Goal: Information Seeking & Learning: Learn about a topic

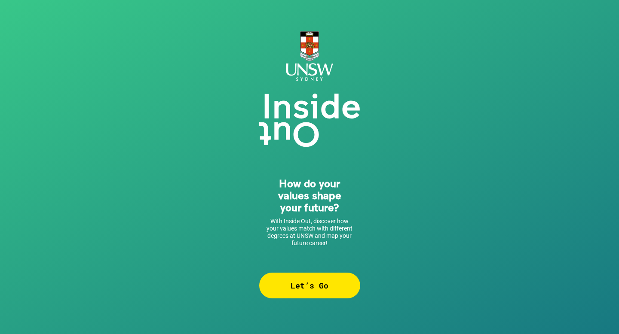
click at [287, 286] on div "Let’s Go" at bounding box center [309, 286] width 101 height 26
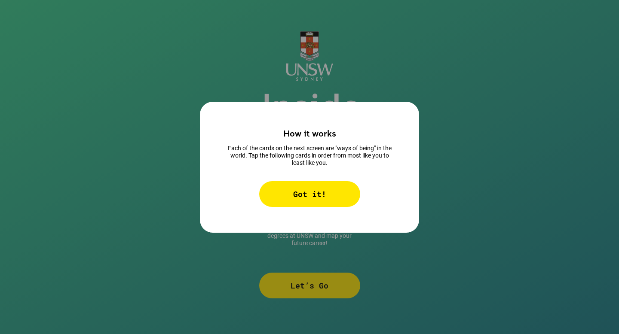
click at [292, 203] on div "Got it!" at bounding box center [309, 194] width 101 height 26
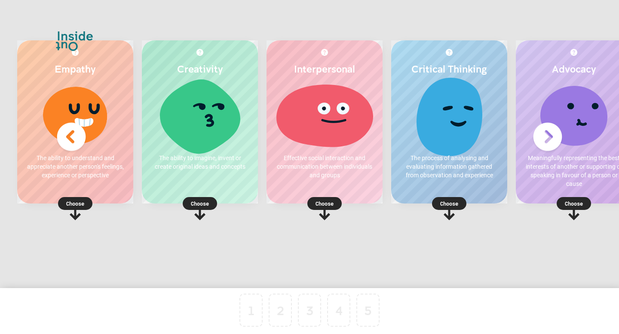
click at [89, 139] on div at bounding box center [75, 115] width 99 height 64
click at [79, 205] on p "Choose" at bounding box center [75, 203] width 116 height 9
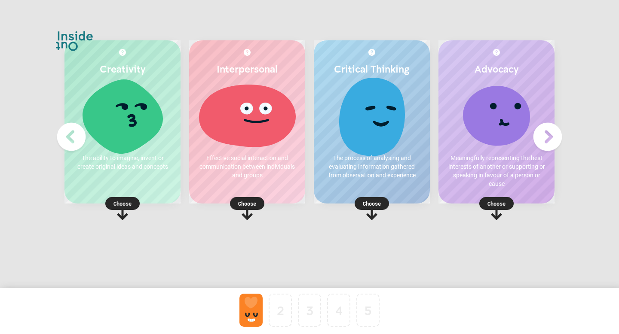
click at [556, 129] on img at bounding box center [547, 137] width 34 height 34
click at [73, 137] on img at bounding box center [71, 137] width 34 height 34
click at [378, 203] on p "Choose" at bounding box center [372, 203] width 116 height 9
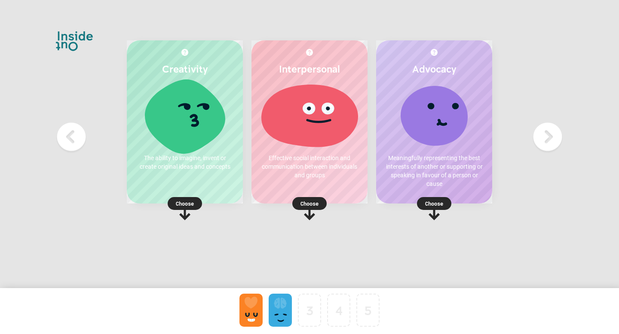
click at [190, 201] on p "Choose" at bounding box center [185, 203] width 116 height 9
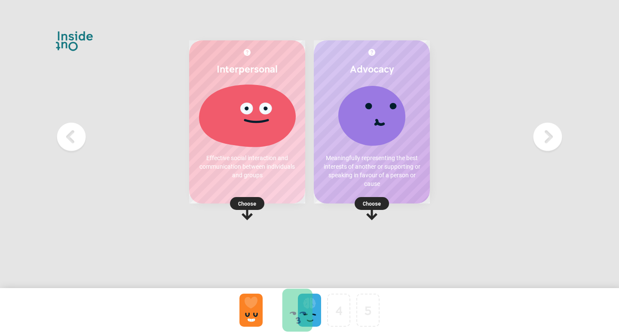
drag, startPoint x: 307, startPoint y: 309, endPoint x: 264, endPoint y: 309, distance: 43.0
click at [247, 199] on p "Choose" at bounding box center [247, 203] width 116 height 9
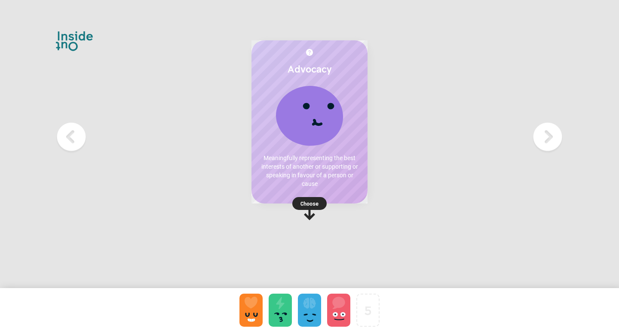
click at [313, 206] on p "Choose" at bounding box center [309, 203] width 116 height 9
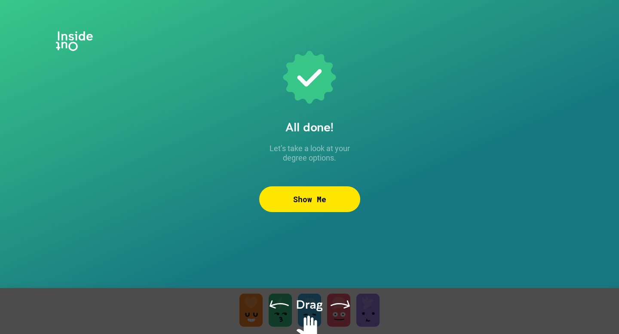
click at [313, 203] on div "Show Me" at bounding box center [309, 199] width 101 height 26
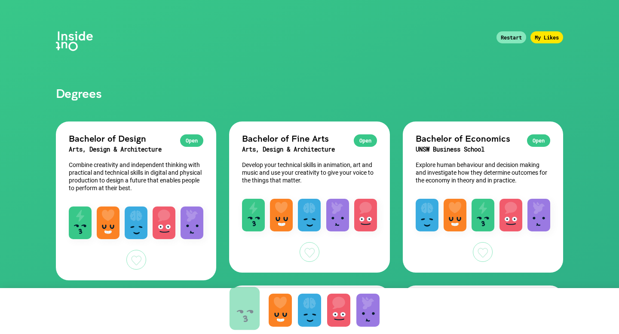
drag, startPoint x: 278, startPoint y: 321, endPoint x: 241, endPoint y: 320, distance: 36.6
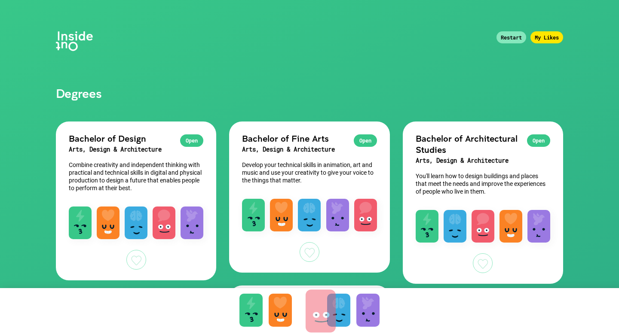
drag, startPoint x: 334, startPoint y: 310, endPoint x: 316, endPoint y: 311, distance: 18.1
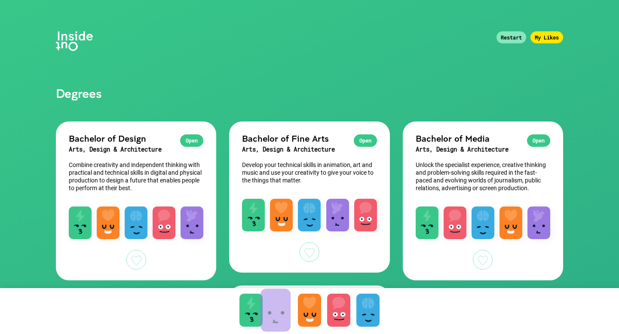
drag, startPoint x: 364, startPoint y: 309, endPoint x: 271, endPoint y: 309, distance: 92.8
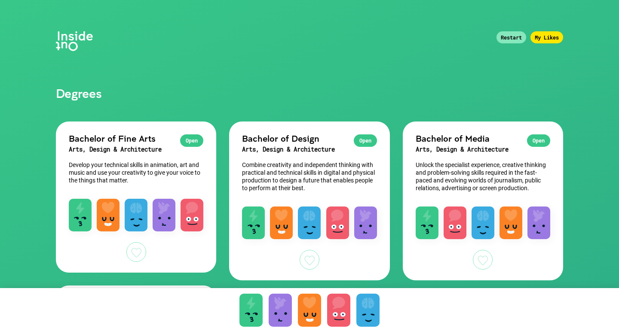
click at [269, 309] on div at bounding box center [280, 310] width 23 height 33
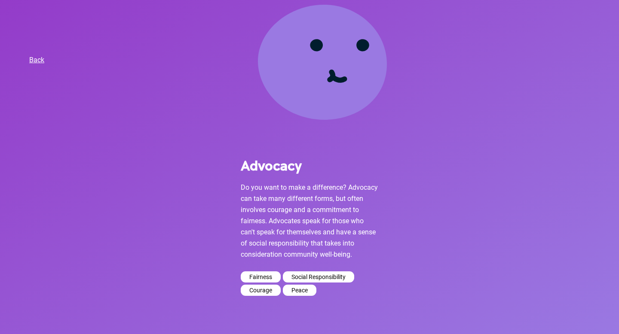
scroll to position [69, 0]
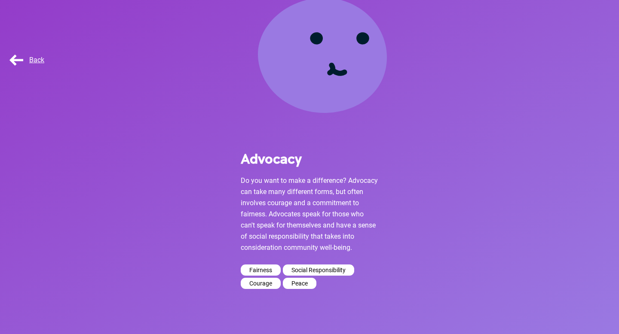
click at [15, 61] on span "Back" at bounding box center [26, 60] width 37 height 8
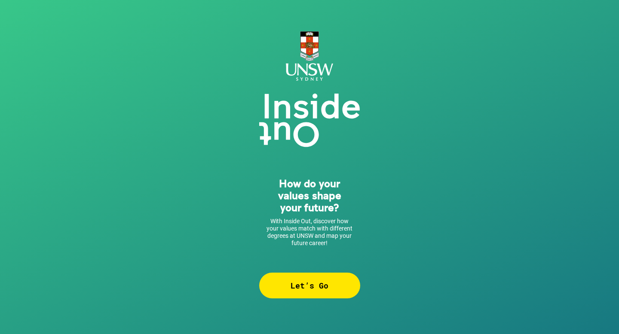
click at [288, 280] on div "Let’s Go" at bounding box center [309, 286] width 101 height 26
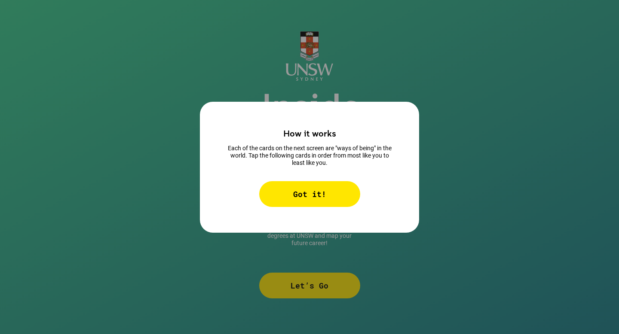
click at [282, 199] on div "Got it!" at bounding box center [309, 194] width 101 height 26
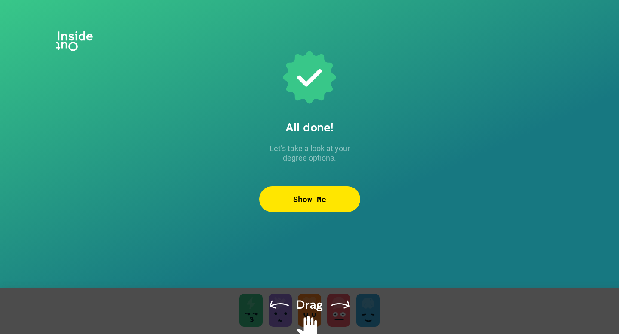
drag, startPoint x: 306, startPoint y: 310, endPoint x: 398, endPoint y: 321, distance: 93.1
click at [398, 321] on div at bounding box center [309, 321] width 619 height 67
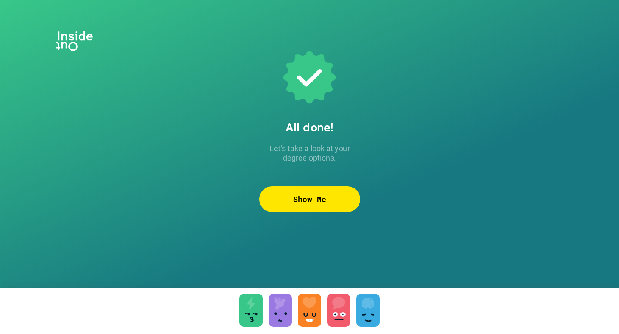
click at [313, 196] on div "Show Me" at bounding box center [309, 199] width 101 height 26
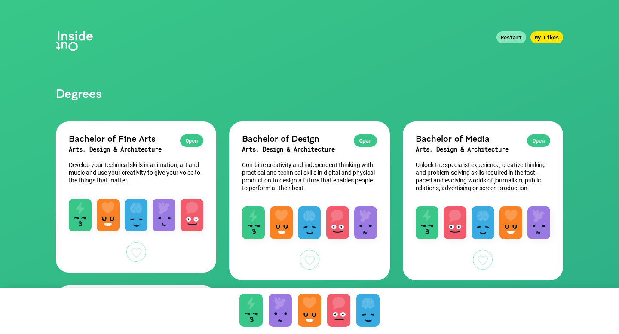
click at [310, 312] on div at bounding box center [309, 310] width 23 height 33
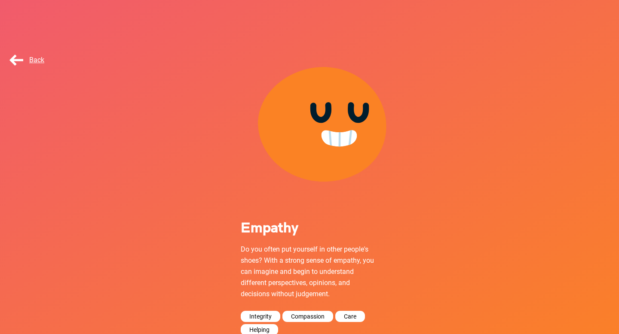
click at [22, 61] on span "Back" at bounding box center [26, 60] width 37 height 8
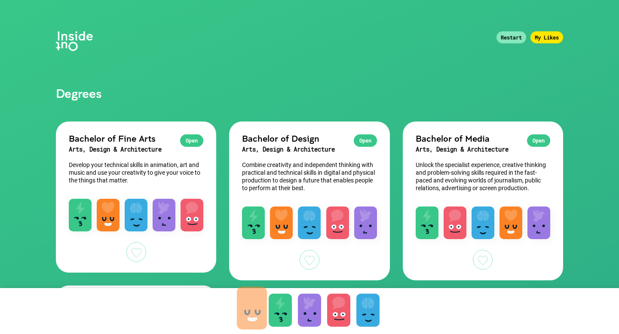
drag, startPoint x: 309, startPoint y: 318, endPoint x: 251, endPoint y: 316, distance: 58.1
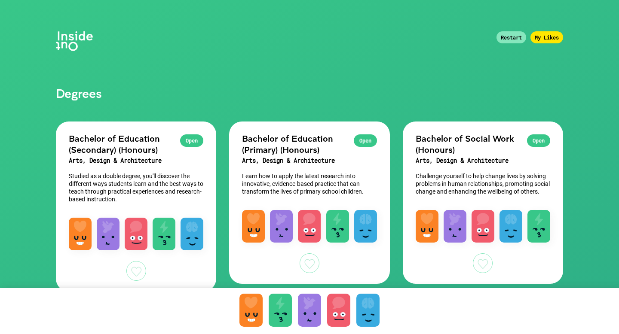
click at [277, 309] on div at bounding box center [280, 310] width 23 height 33
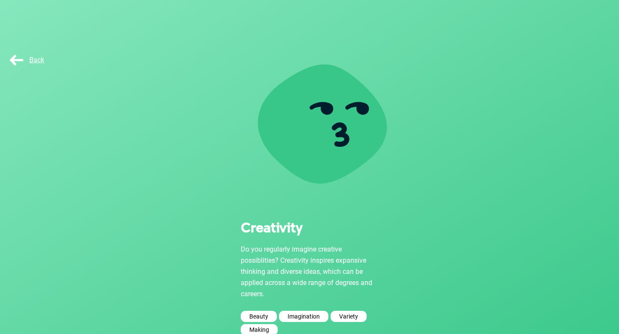
click at [24, 58] on span "Back" at bounding box center [26, 60] width 37 height 8
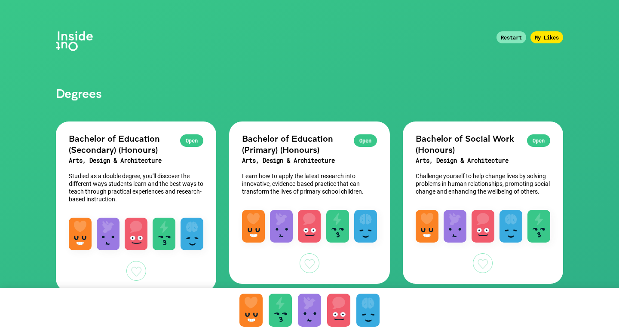
click at [372, 320] on div at bounding box center [367, 310] width 23 height 33
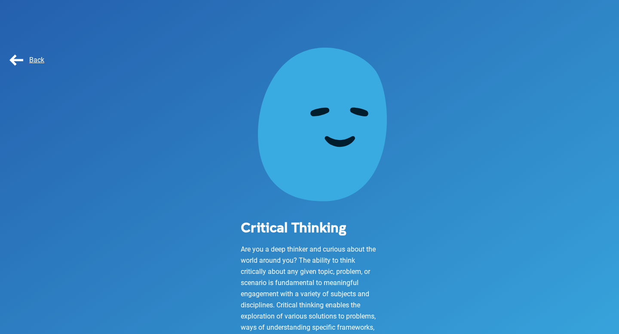
click at [16, 59] on span "Back" at bounding box center [26, 60] width 37 height 8
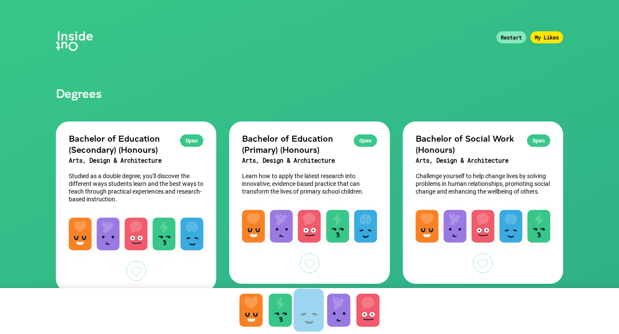
drag, startPoint x: 371, startPoint y: 308, endPoint x: 312, endPoint y: 308, distance: 59.3
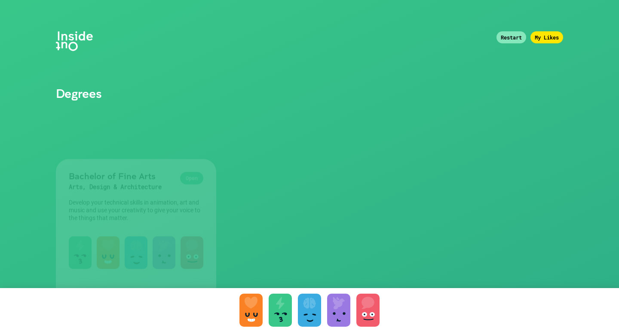
click at [339, 309] on div at bounding box center [338, 310] width 23 height 33
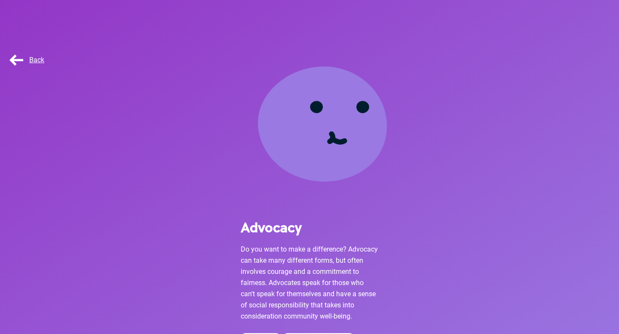
click at [20, 55] on div "Back" at bounding box center [29, 60] width 43 height 17
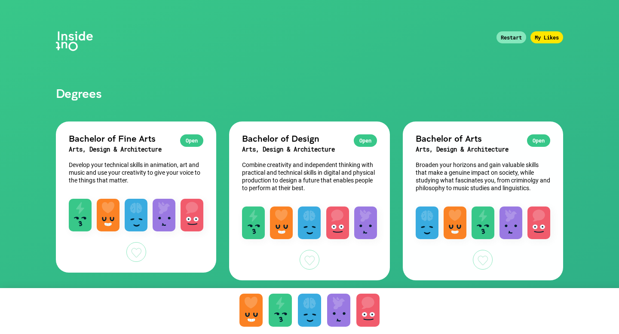
click at [373, 299] on div at bounding box center [367, 310] width 23 height 33
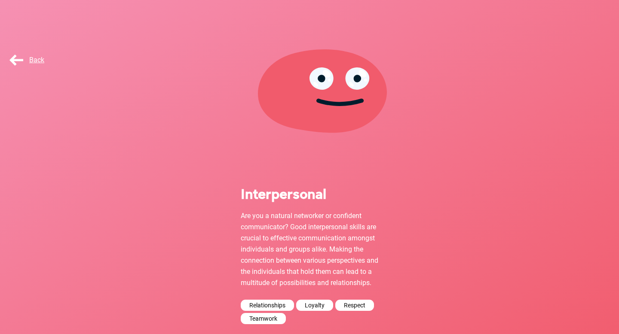
scroll to position [34, 0]
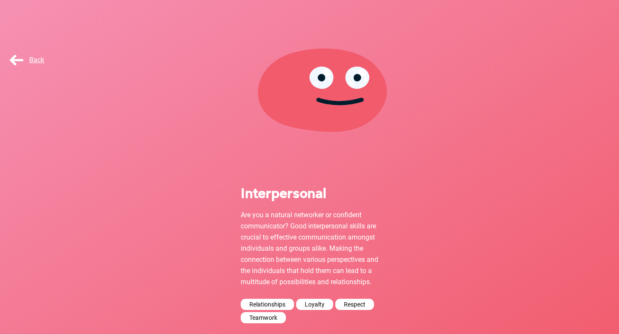
click at [17, 55] on div "Back" at bounding box center [29, 60] width 43 height 17
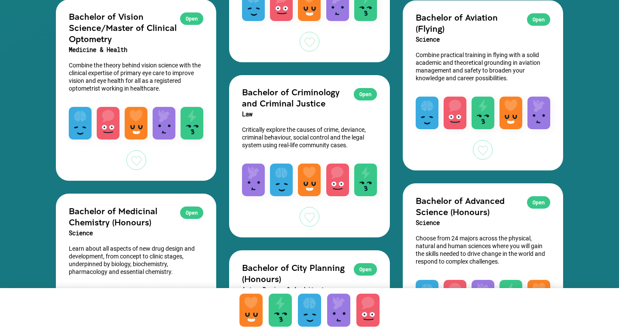
scroll to position [1926, 0]
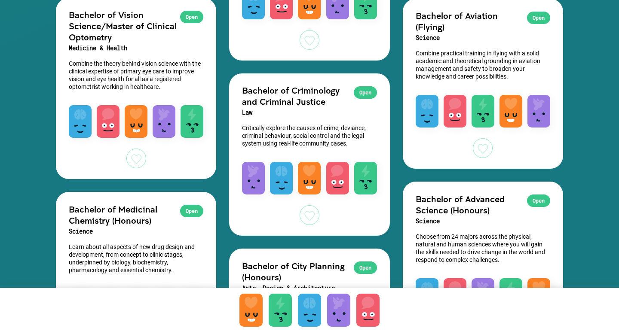
click at [278, 318] on div at bounding box center [280, 310] width 23 height 33
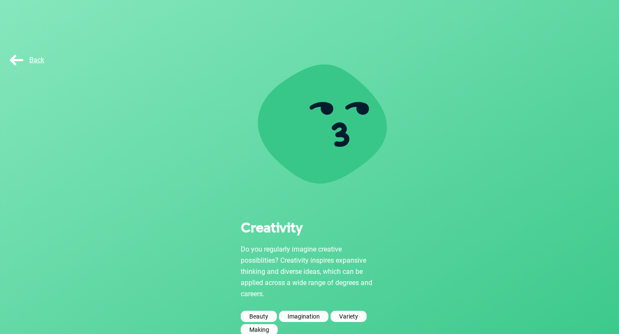
click at [464, 98] on div "Creativity Do you regularly imagine creative possiblities? Creativity inspires …" at bounding box center [309, 210] width 619 height 342
click at [22, 58] on span "Back" at bounding box center [26, 60] width 37 height 8
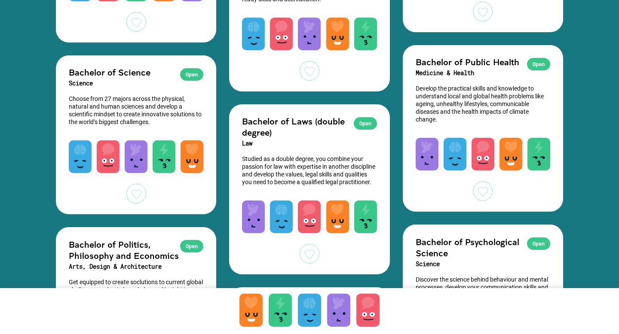
scroll to position [2246, 0]
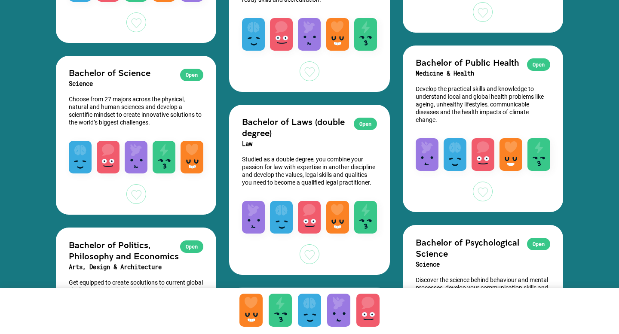
click at [329, 307] on div at bounding box center [338, 310] width 23 height 33
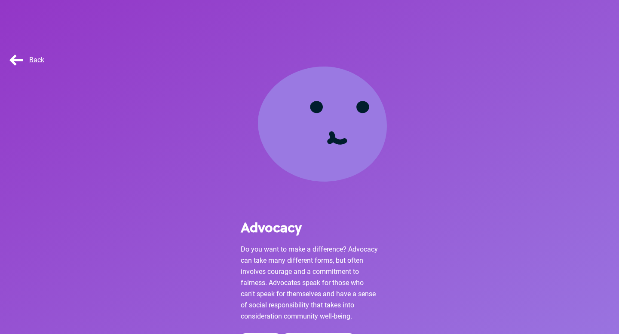
click at [22, 62] on span "Back" at bounding box center [26, 60] width 37 height 8
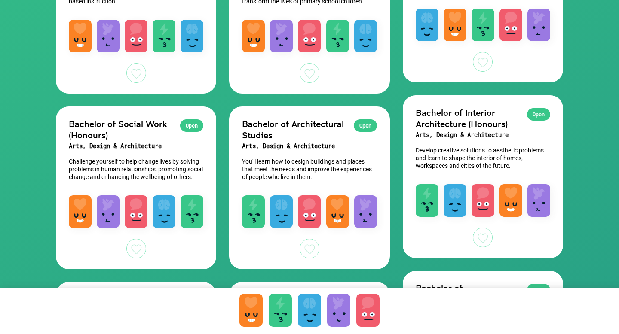
scroll to position [362, 0]
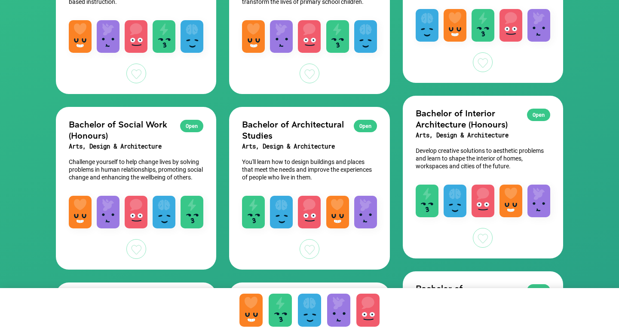
click at [269, 127] on h2 "Bachelor of Architectural Studies" at bounding box center [309, 130] width 134 height 22
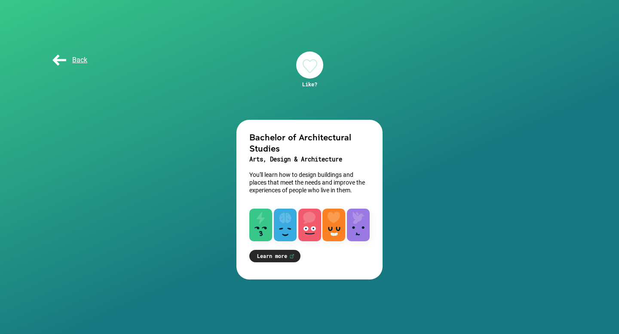
click at [282, 261] on link "Learn more" at bounding box center [274, 256] width 51 height 12
click at [70, 60] on span "Back" at bounding box center [69, 60] width 37 height 8
